Goal: Task Accomplishment & Management: Use online tool/utility

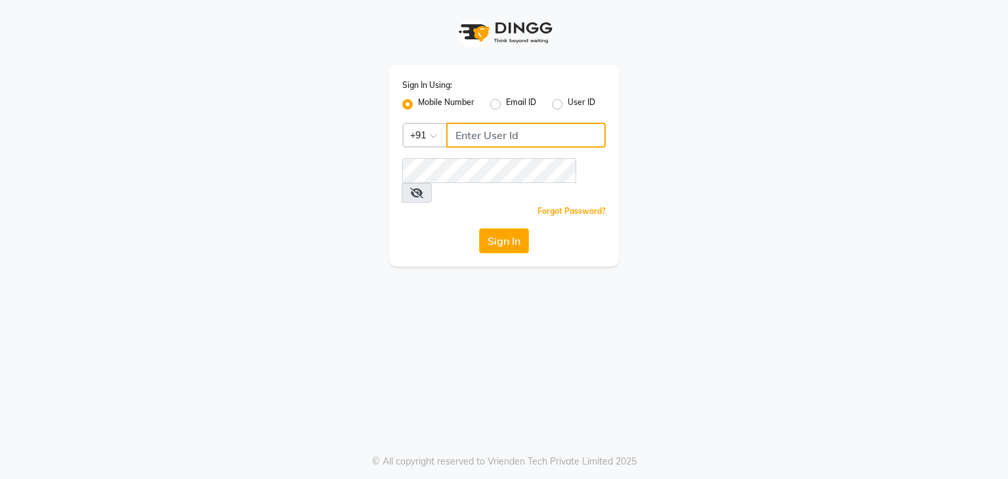
click at [493, 137] on input "Username" at bounding box center [526, 135] width 160 height 25
type input "7987811798"
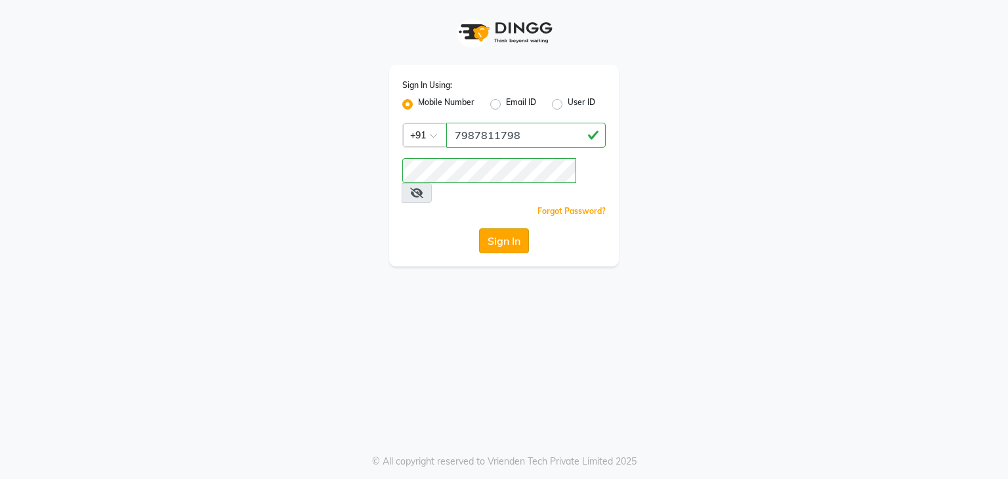
click at [509, 228] on button "Sign In" at bounding box center [504, 240] width 50 height 25
